Goal: Check status

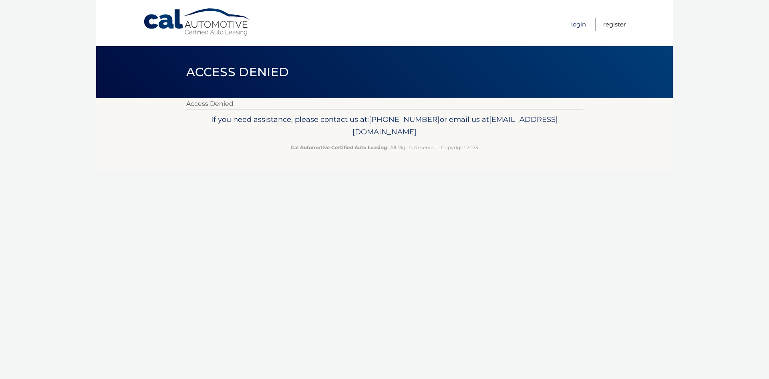
drag, startPoint x: 577, startPoint y: 14, endPoint x: 583, endPoint y: 30, distance: 16.9
click at [577, 14] on ul "Login Register" at bounding box center [598, 23] width 55 height 46
click at [581, 22] on link "Login" at bounding box center [578, 24] width 15 height 13
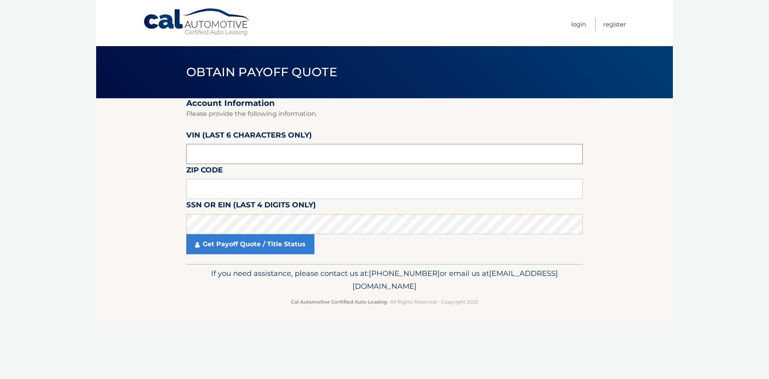
click at [219, 156] on input "text" at bounding box center [384, 154] width 397 height 20
type input "r*****"
type input "568716"
click at [225, 191] on input "text" at bounding box center [384, 189] width 397 height 20
type input "14425"
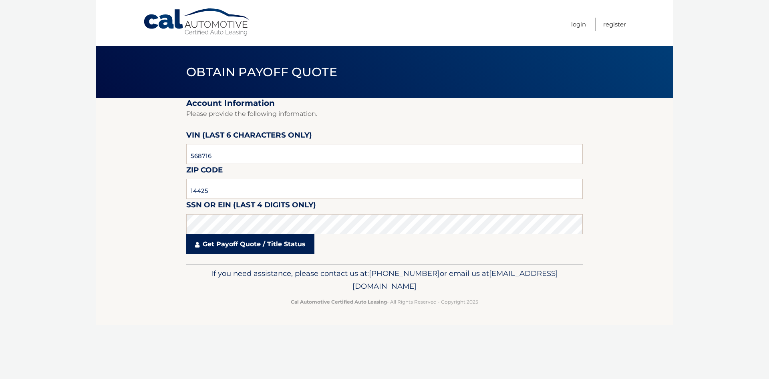
click at [242, 246] on link "Get Payoff Quote / Title Status" at bounding box center [250, 244] width 128 height 20
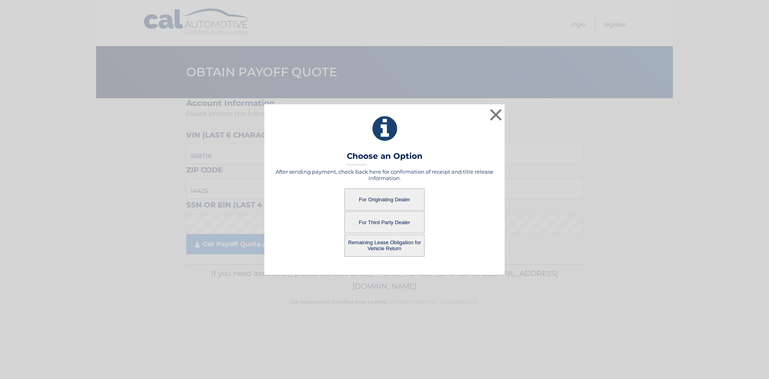
click at [383, 200] on button "For Originating Dealer" at bounding box center [385, 199] width 80 height 22
click at [385, 201] on button "For Originating Dealer" at bounding box center [385, 199] width 80 height 22
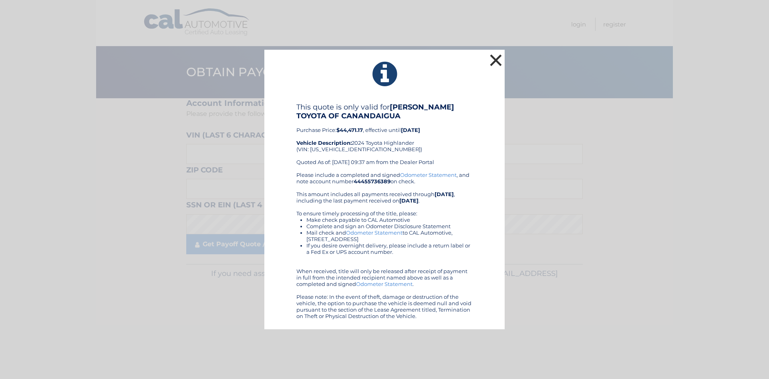
click at [498, 64] on button "×" at bounding box center [496, 60] width 16 height 16
